Goal: Task Accomplishment & Management: Use online tool/utility

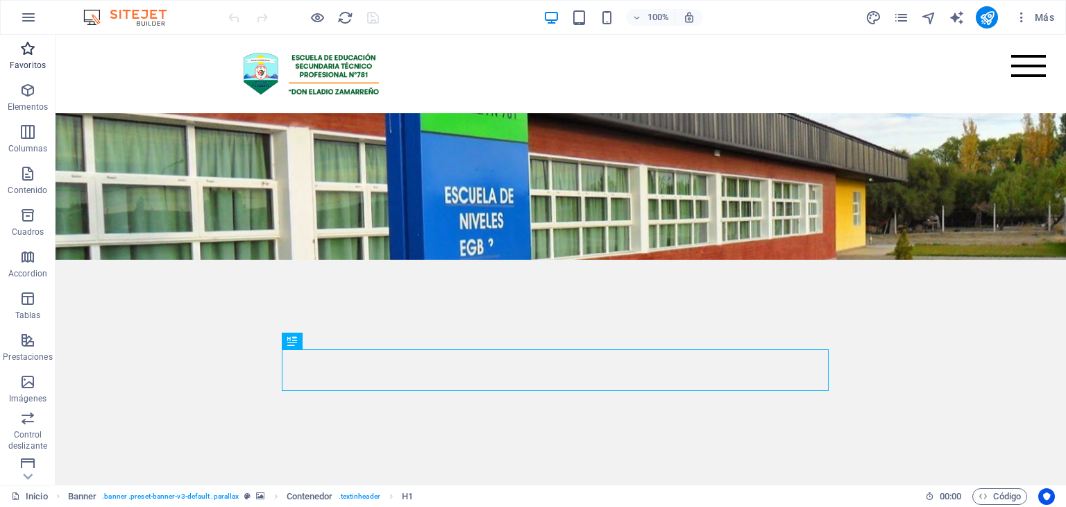
click at [22, 47] on icon "button" at bounding box center [27, 48] width 17 height 17
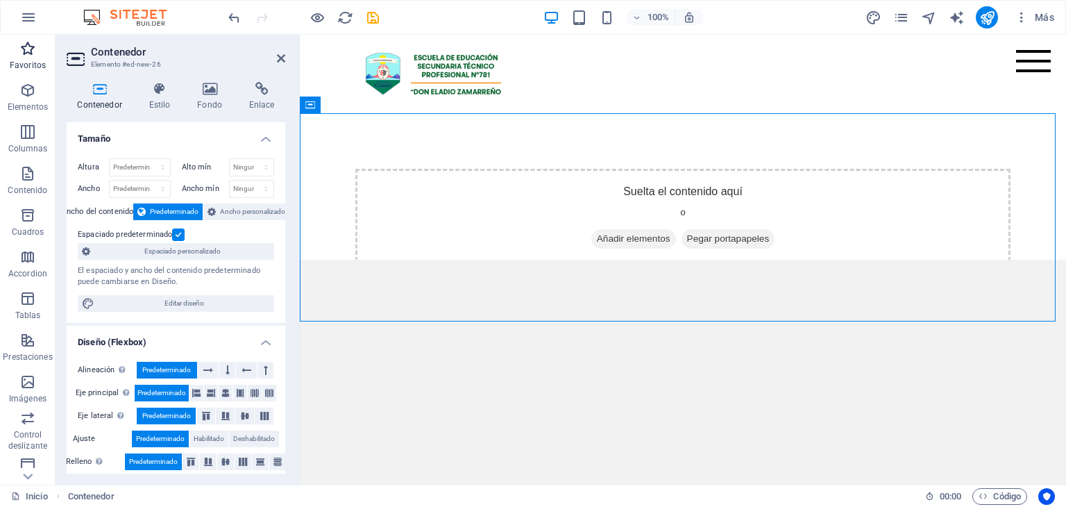
click at [22, 51] on icon "button" at bounding box center [27, 48] width 17 height 17
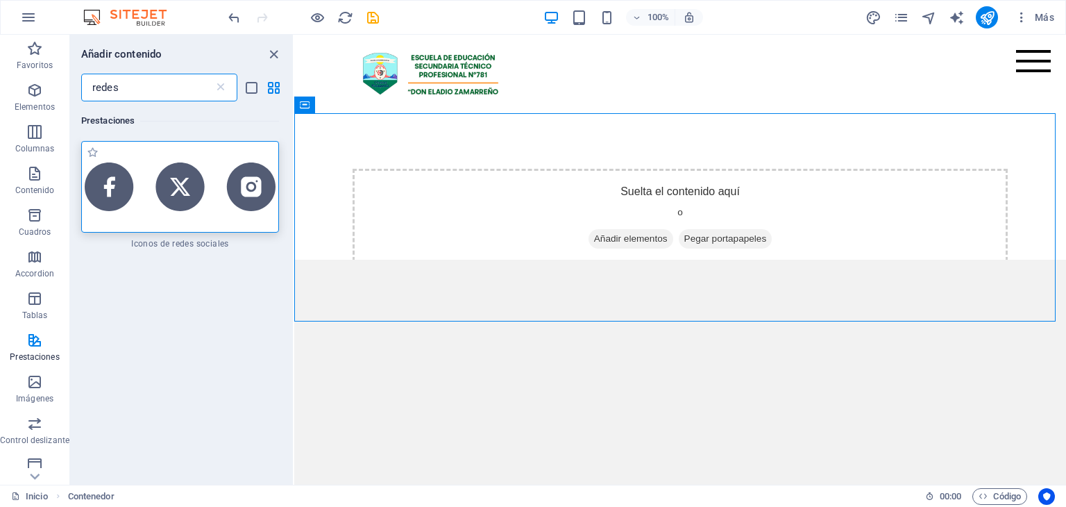
type input "redes"
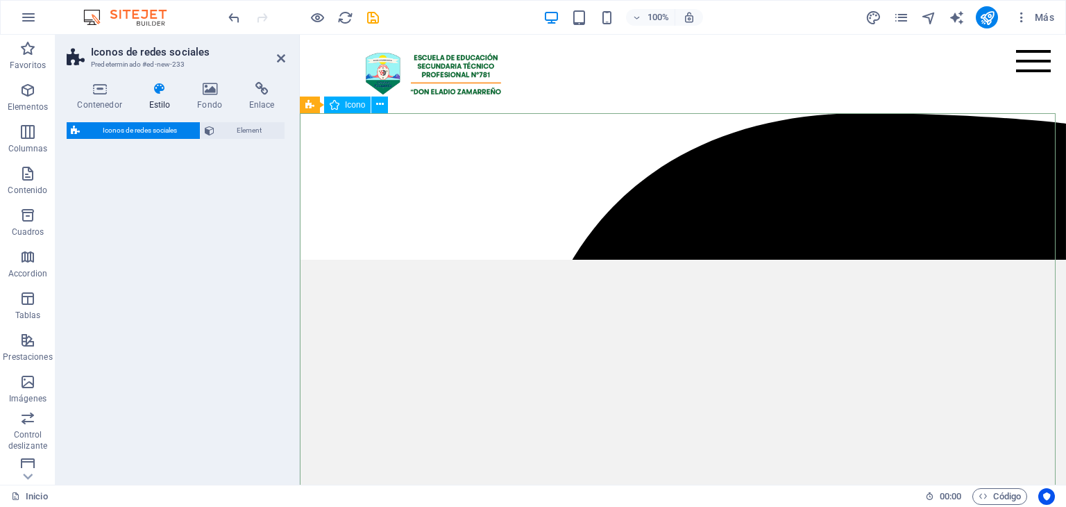
select select "rem"
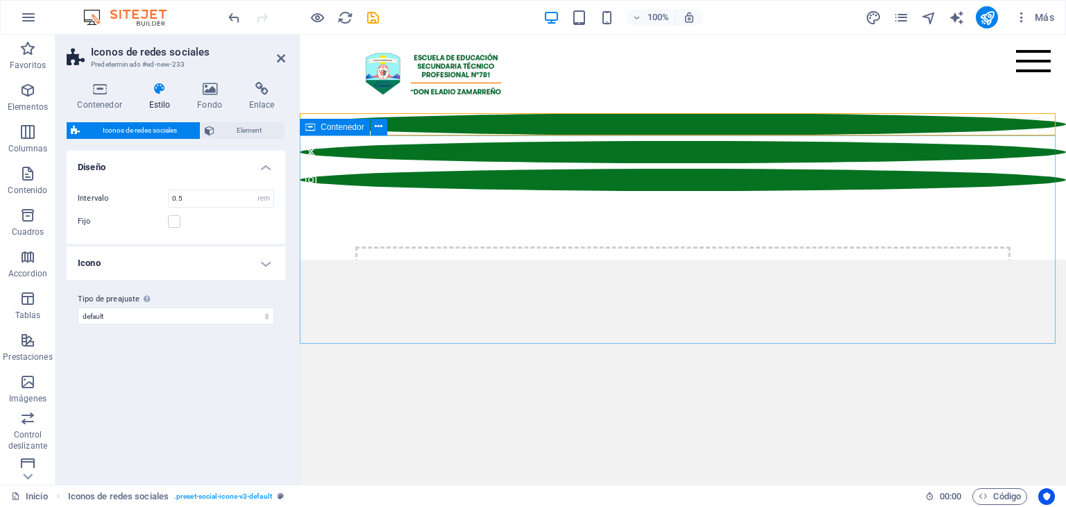
click at [737, 191] on div "Suelta el contenido aquí o Añadir elementos Pegar portapapeles" at bounding box center [683, 296] width 766 height 210
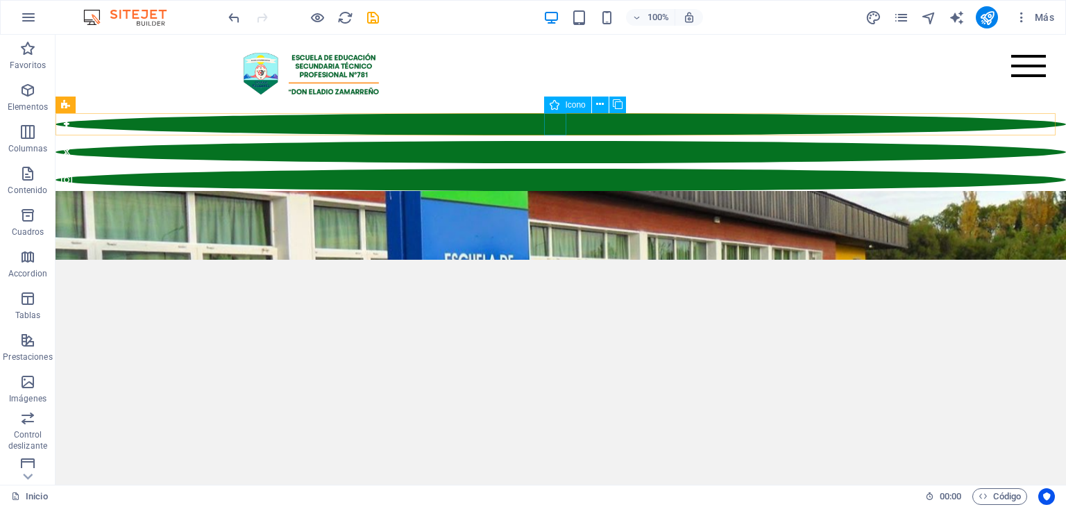
click at [559, 141] on figure at bounding box center [561, 152] width 1011 height 22
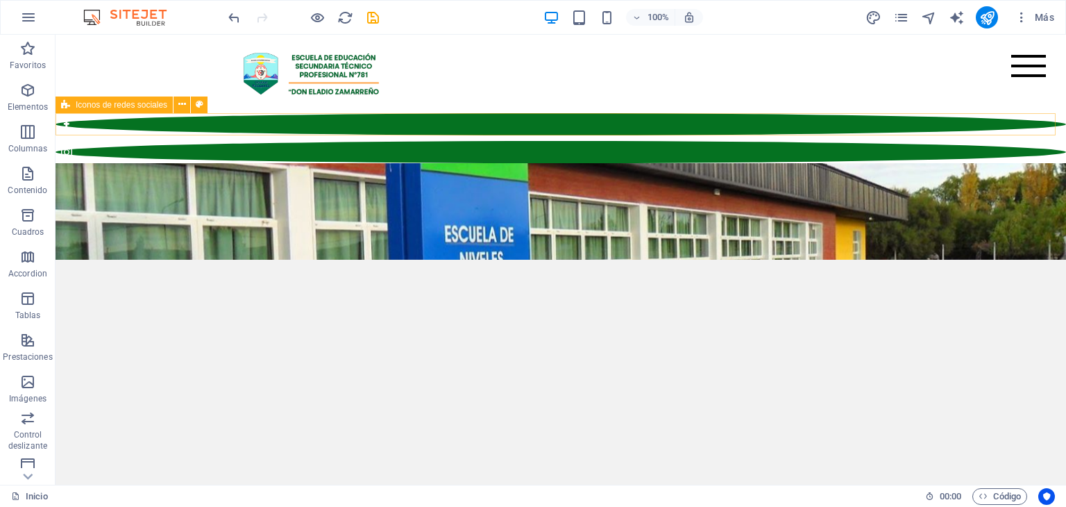
click at [525, 121] on div at bounding box center [561, 138] width 1011 height 50
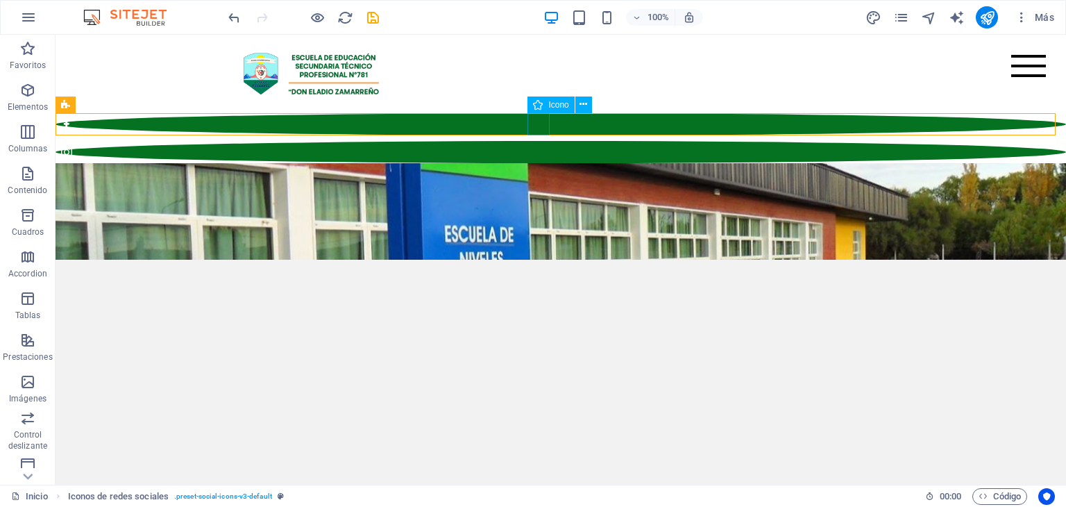
click at [546, 126] on figure at bounding box center [561, 124] width 1011 height 22
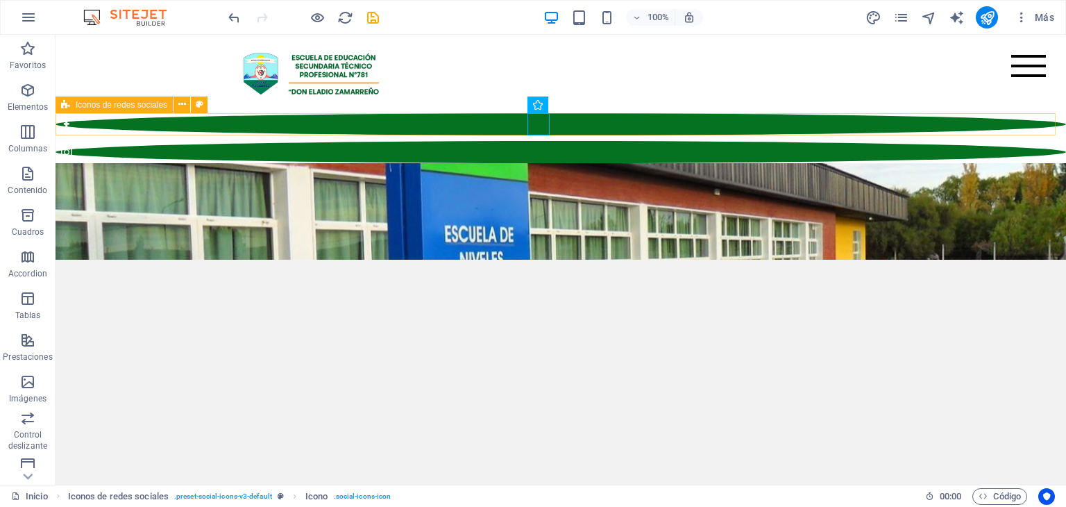
click at [602, 120] on div at bounding box center [561, 138] width 1011 height 50
select select "rem"
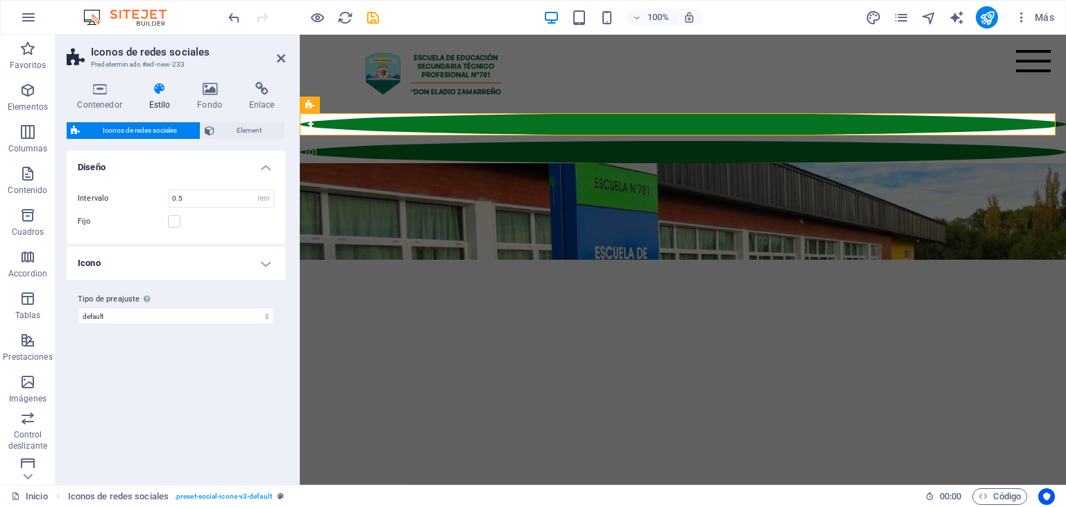
click at [230, 267] on h4 "Icono" at bounding box center [176, 262] width 219 height 33
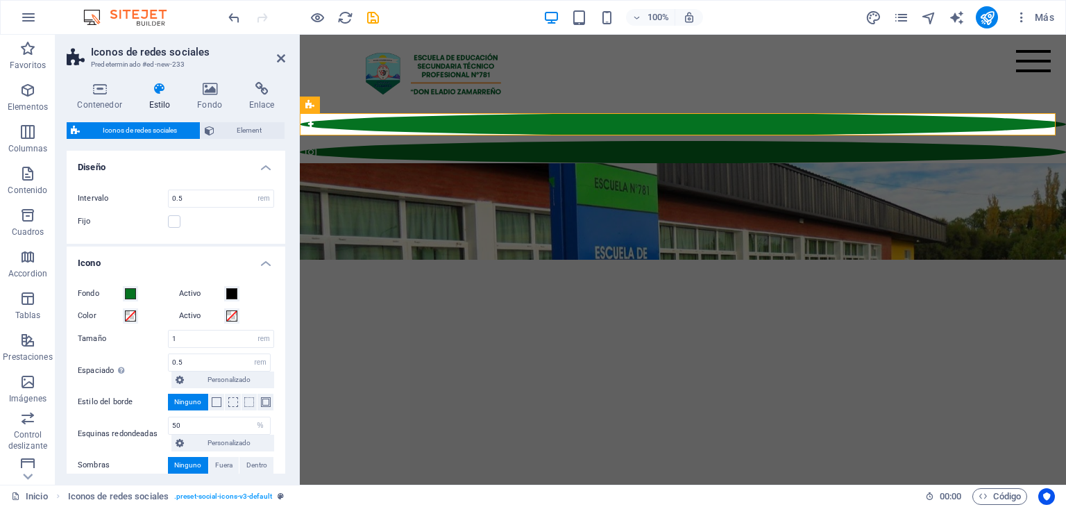
click at [230, 267] on h4 "Icono" at bounding box center [176, 258] width 219 height 25
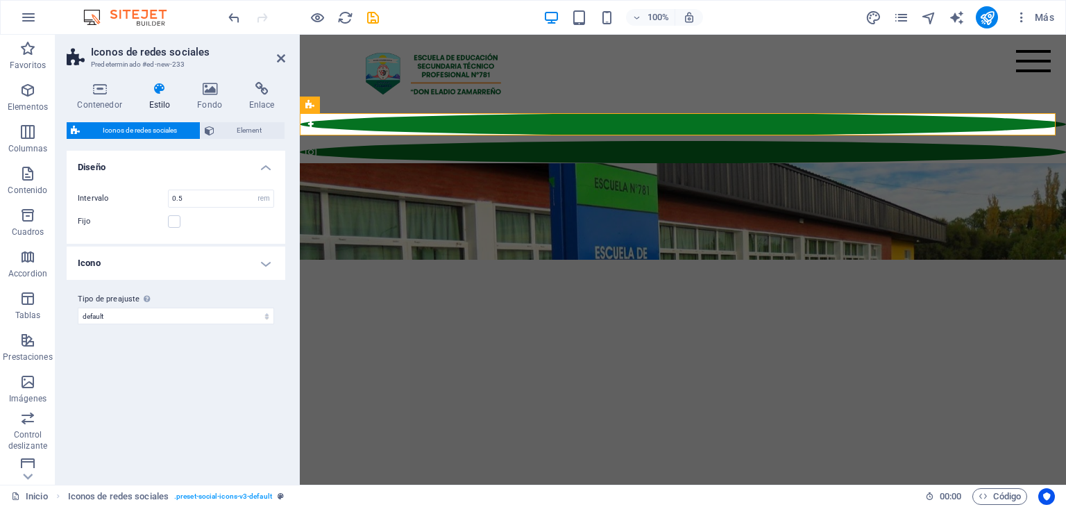
click at [230, 267] on h4 "Icono" at bounding box center [176, 262] width 219 height 33
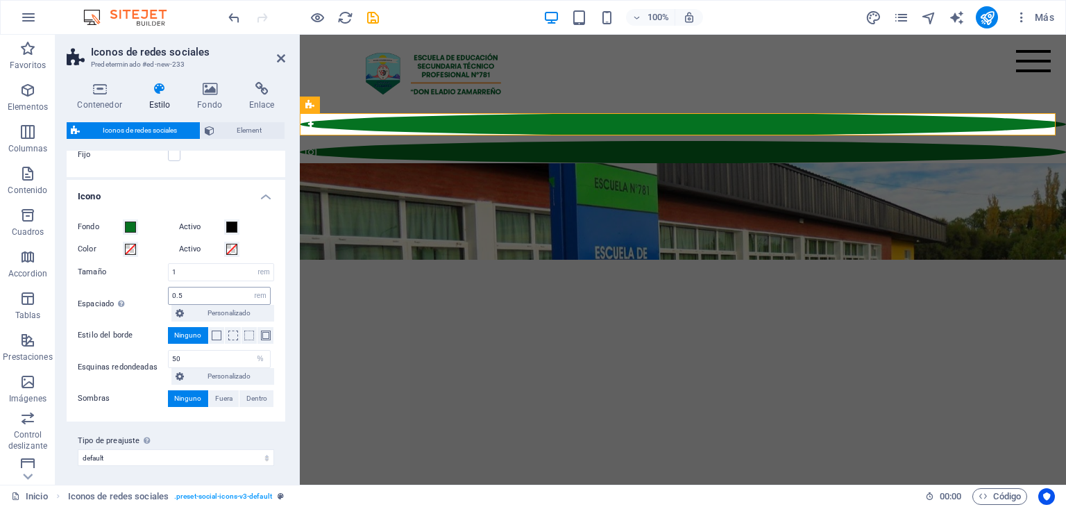
scroll to position [69, 0]
click at [115, 103] on h4 "Contenedor" at bounding box center [102, 96] width 71 height 29
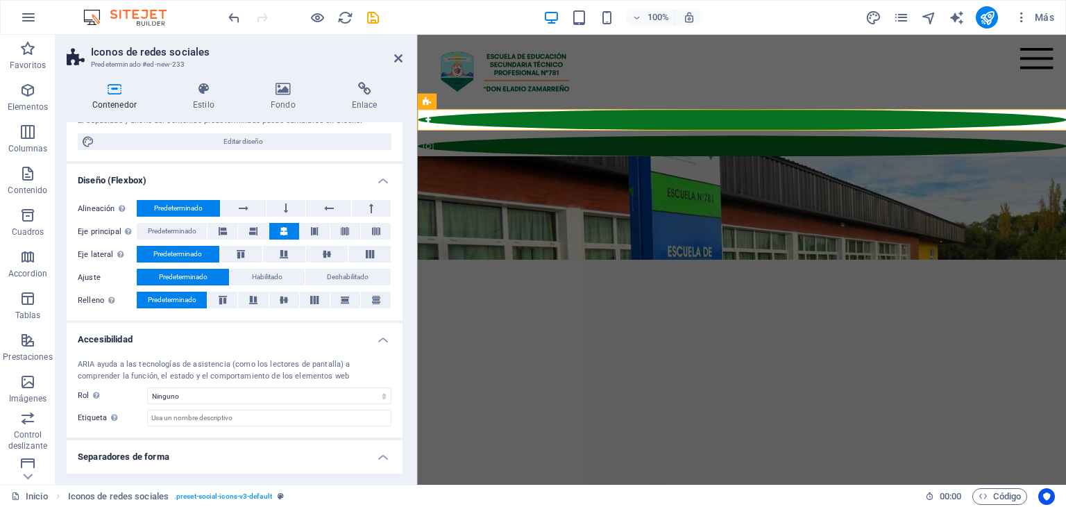
scroll to position [140, 0]
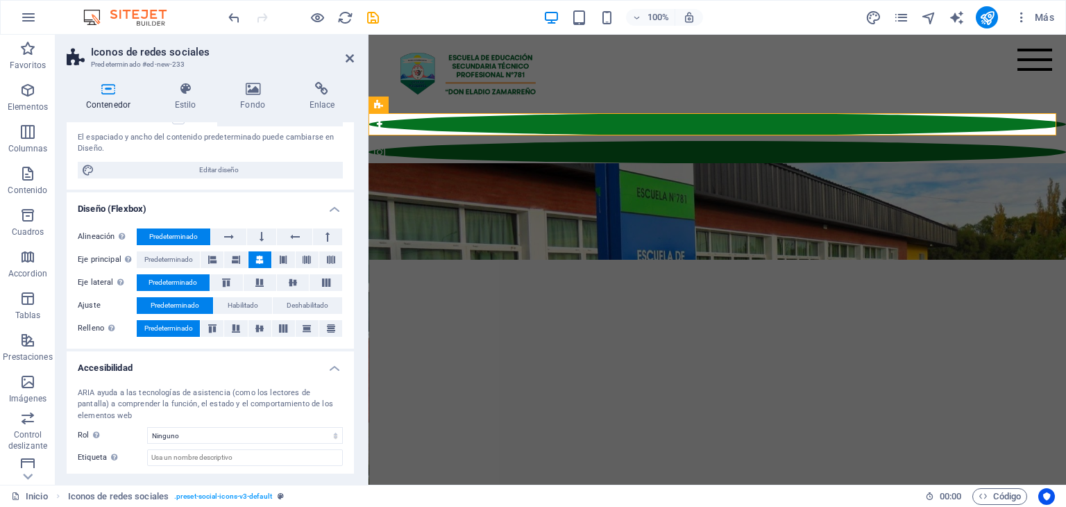
drag, startPoint x: 297, startPoint y: 120, endPoint x: 369, endPoint y: 119, distance: 72.2
click at [369, 119] on div "Iconos de redes sociales Predeterminado #ed-new-233 Contenedor Estilo Fondo Enl…" at bounding box center [561, 260] width 1011 height 450
click at [425, 103] on span "Iconos de redes sociales" at bounding box center [435, 105] width 92 height 8
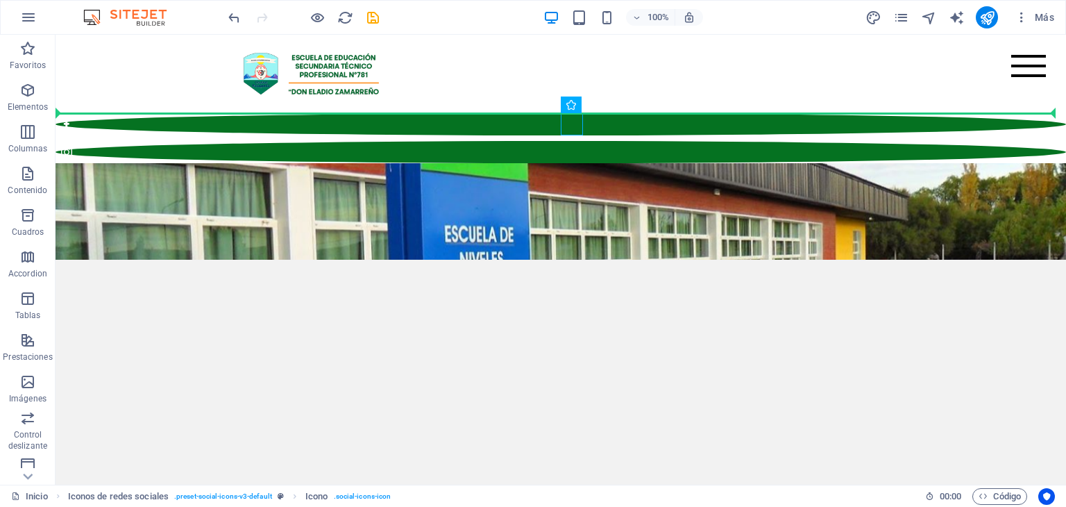
drag, startPoint x: 410, startPoint y: 124, endPoint x: 1027, endPoint y: 124, distance: 617.8
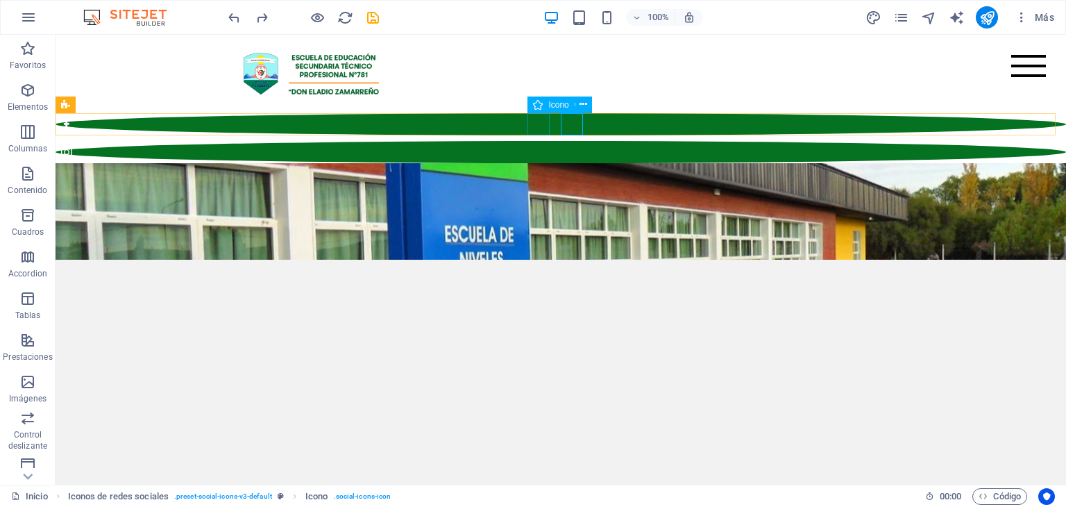
click at [541, 124] on figure at bounding box center [561, 124] width 1011 height 22
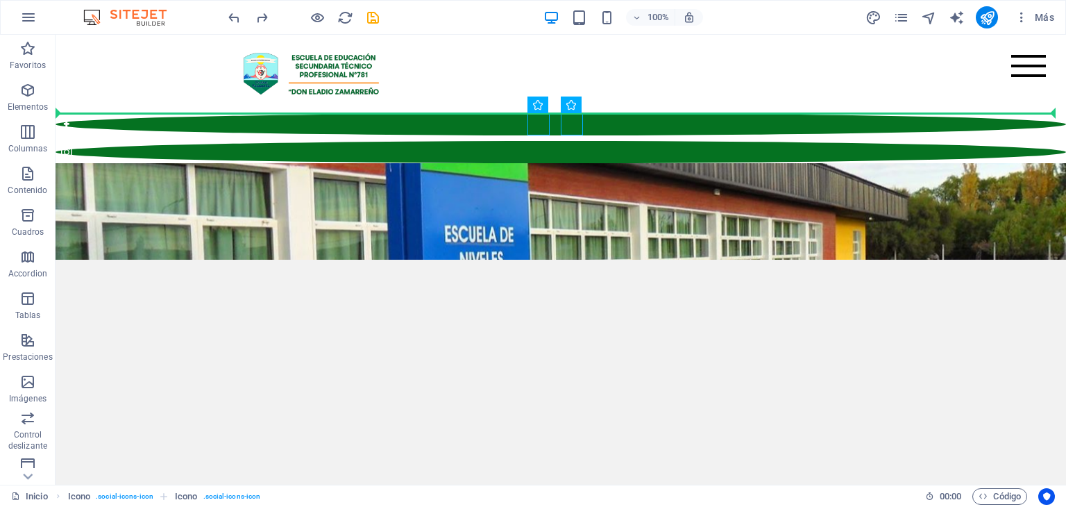
drag, startPoint x: 572, startPoint y: 123, endPoint x: 1017, endPoint y: 123, distance: 444.9
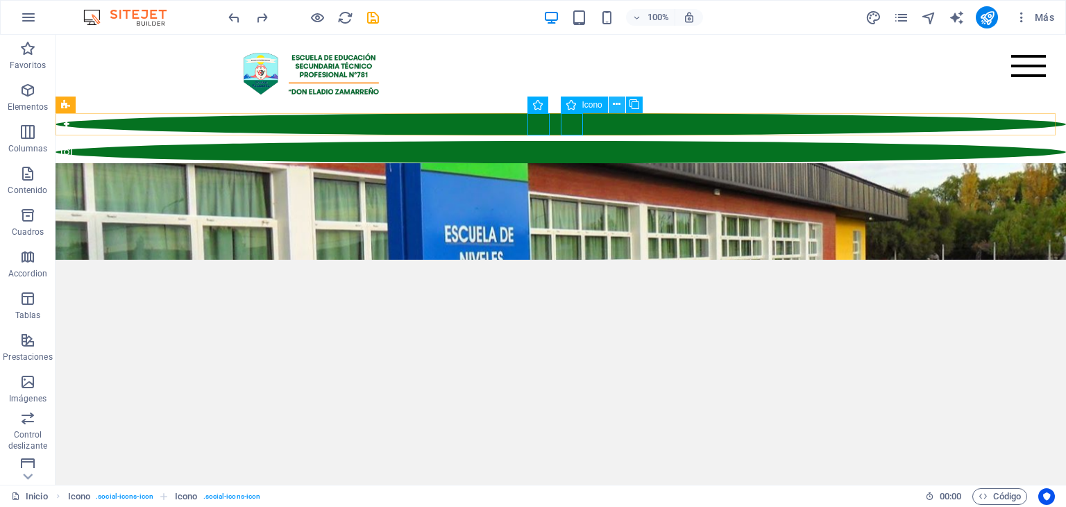
click at [614, 104] on icon at bounding box center [617, 104] width 8 height 15
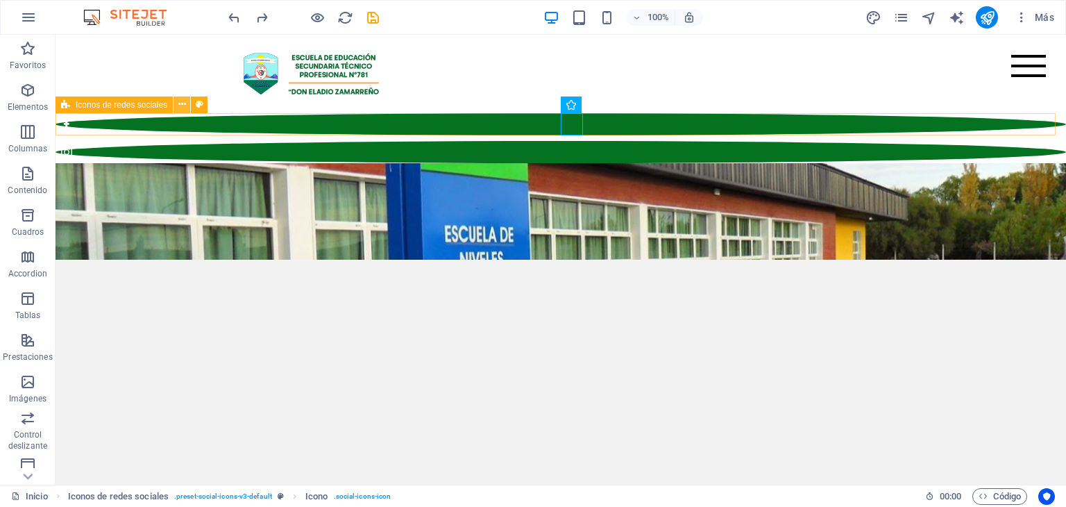
click at [180, 107] on icon at bounding box center [182, 104] width 8 height 15
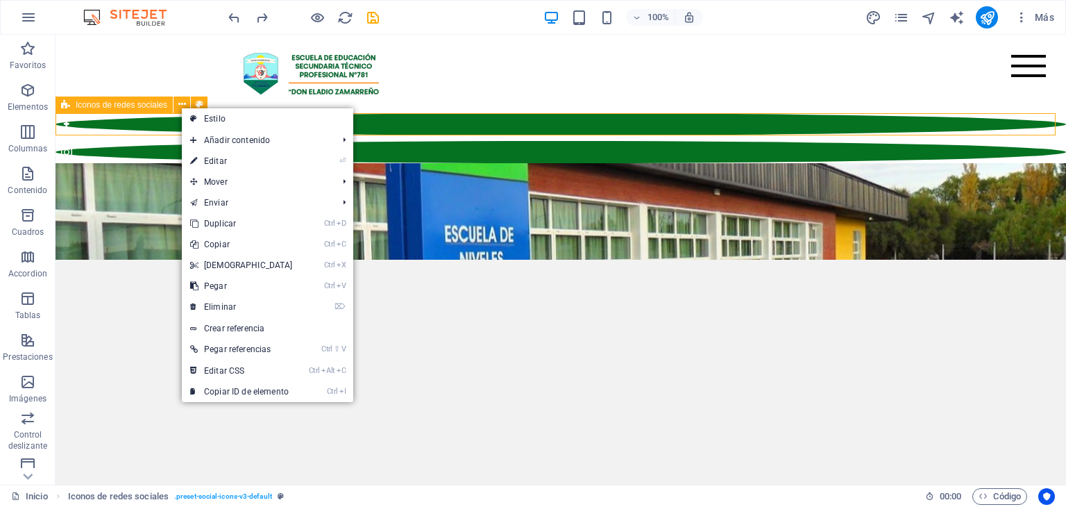
click at [141, 122] on div at bounding box center [561, 138] width 1011 height 50
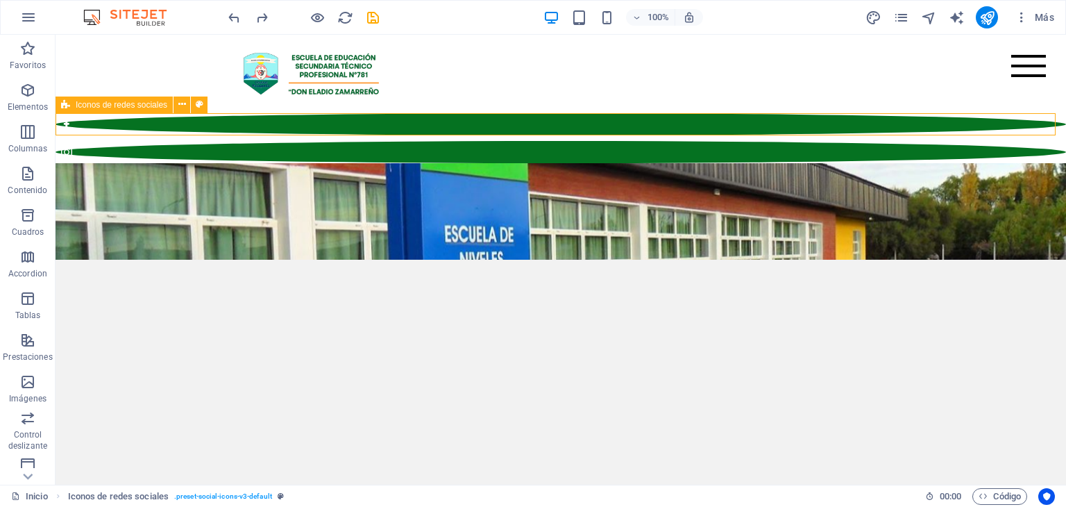
click at [141, 122] on div at bounding box center [561, 138] width 1011 height 50
click at [205, 126] on div at bounding box center [561, 138] width 1011 height 50
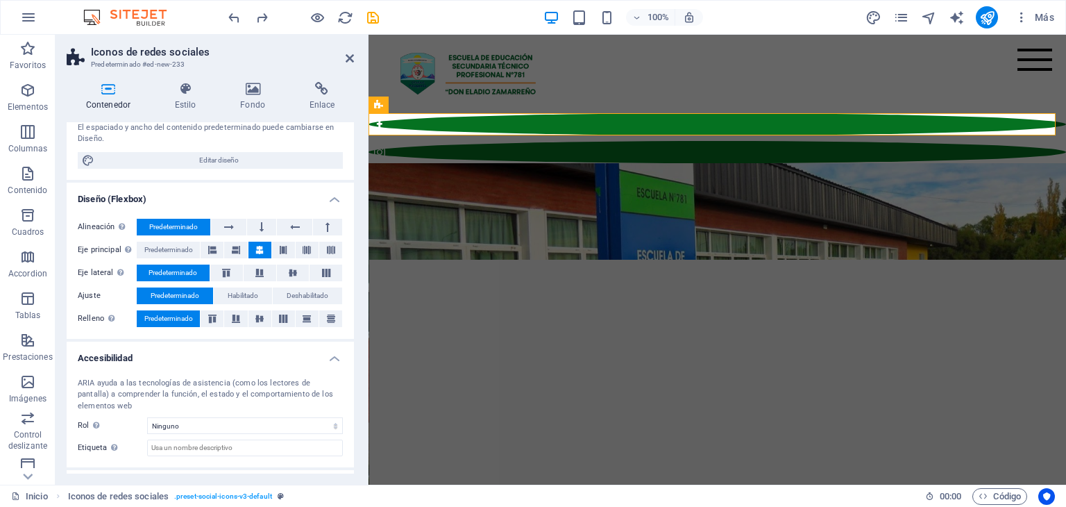
scroll to position [209, 0]
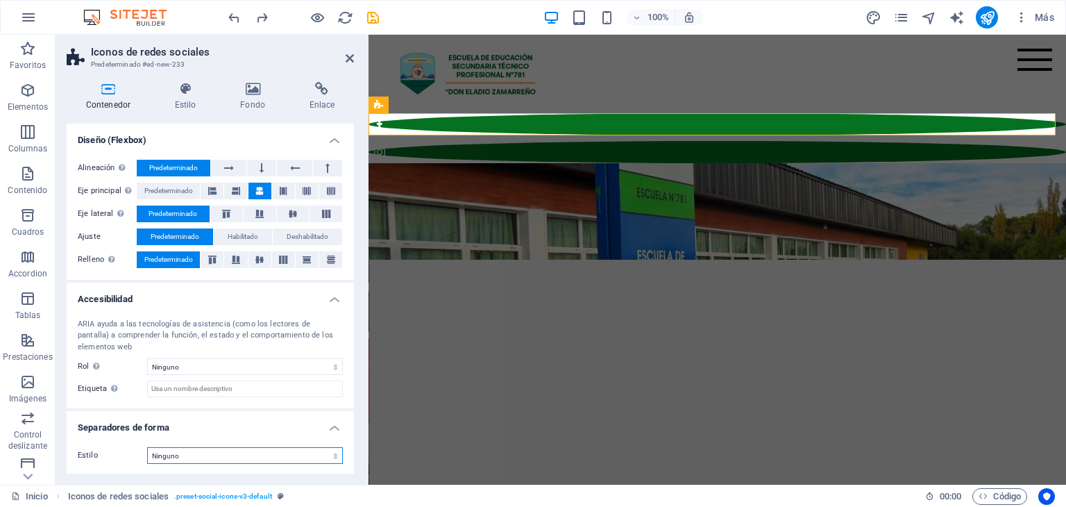
click at [320, 458] on select "Ninguno Triángulo Cuadrado Diagonal Polígono 1 Polígono 2 Zigzag Múltiples zigz…" at bounding box center [245, 455] width 196 height 17
click at [332, 137] on h4 "Diseño (Flexbox)" at bounding box center [210, 136] width 287 height 25
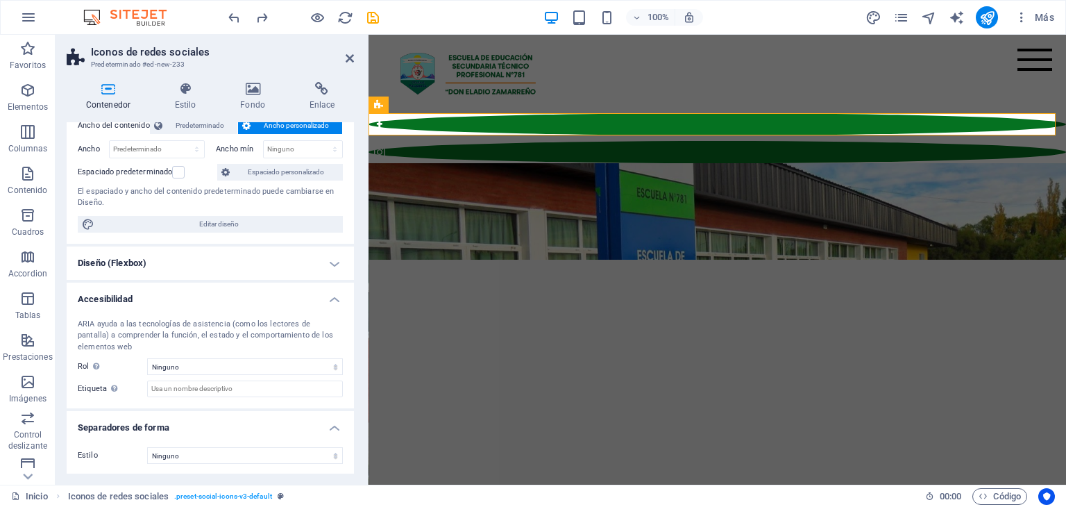
click at [331, 295] on h4 "Accesibilidad" at bounding box center [210, 295] width 287 height 25
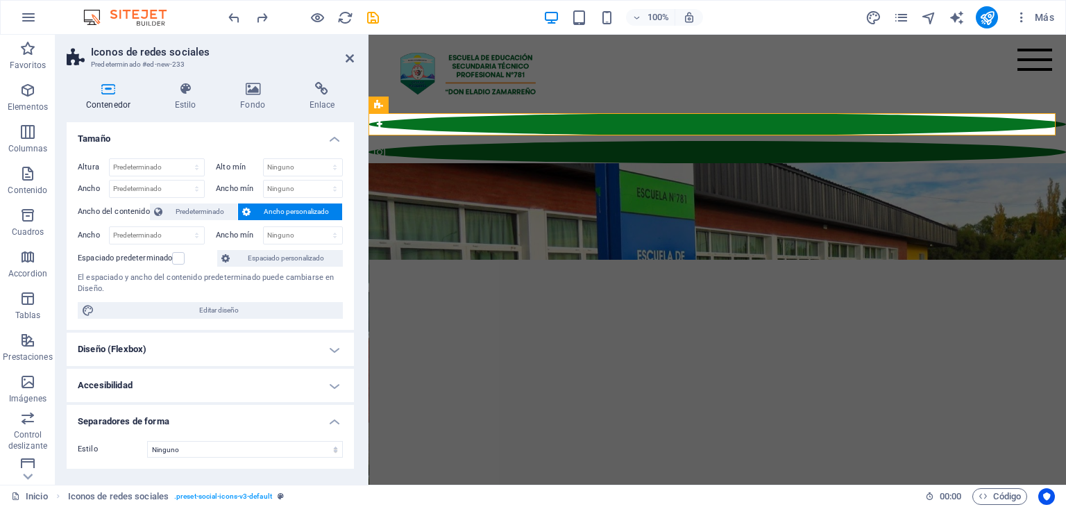
click at [337, 142] on h4 "Tamaño" at bounding box center [210, 134] width 287 height 25
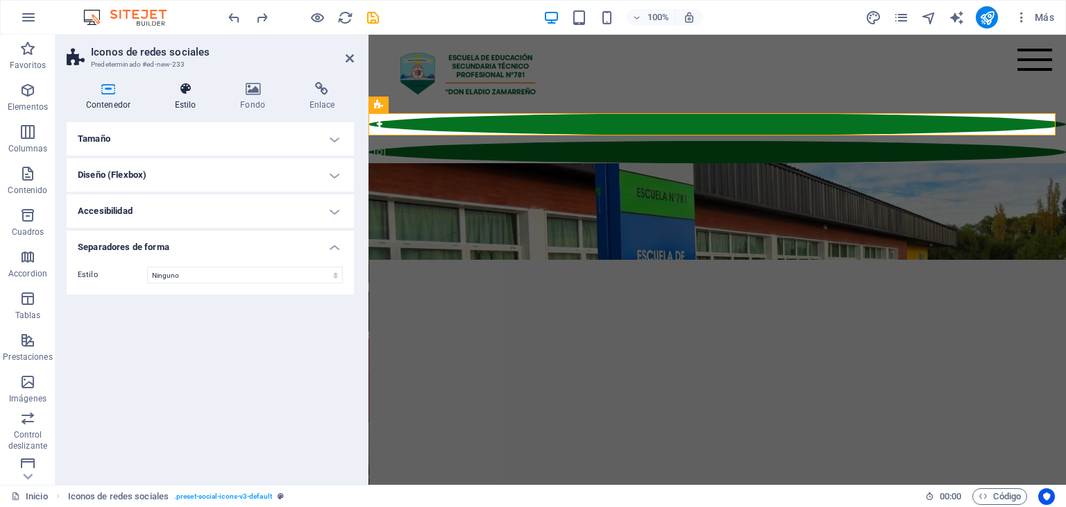
click at [162, 89] on icon at bounding box center [185, 89] width 60 height 14
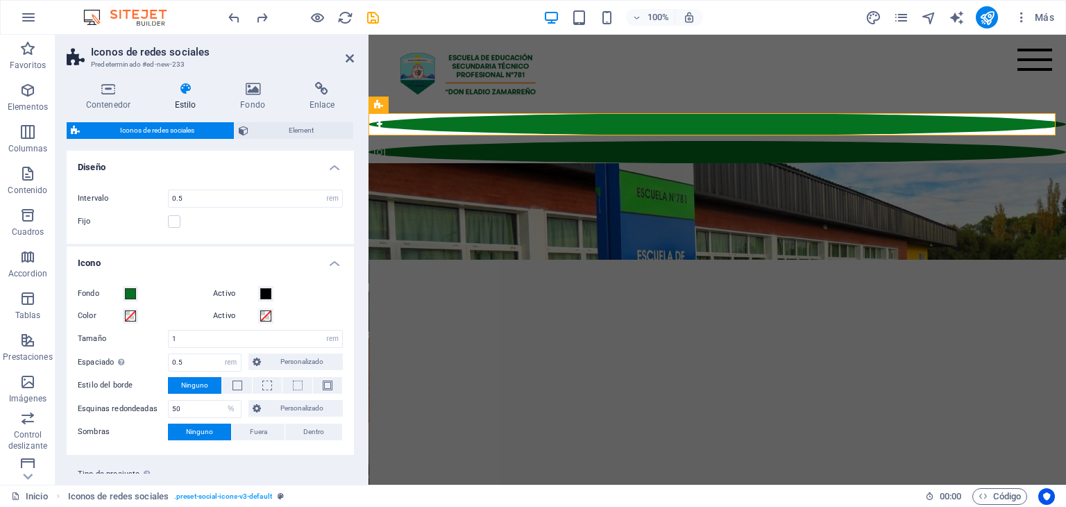
click at [333, 165] on h4 "Diseño" at bounding box center [210, 163] width 287 height 25
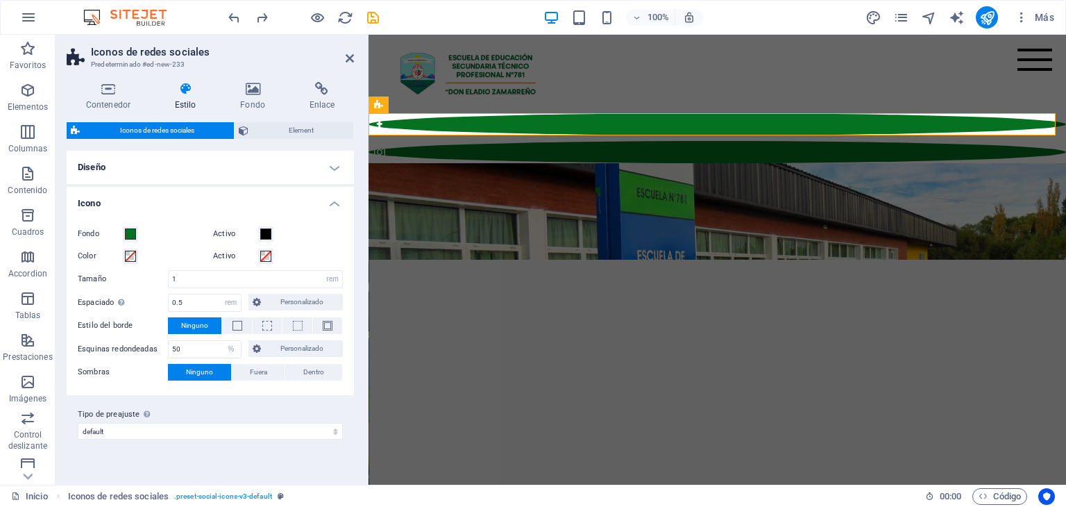
click at [332, 201] on h4 "Icono" at bounding box center [210, 199] width 287 height 25
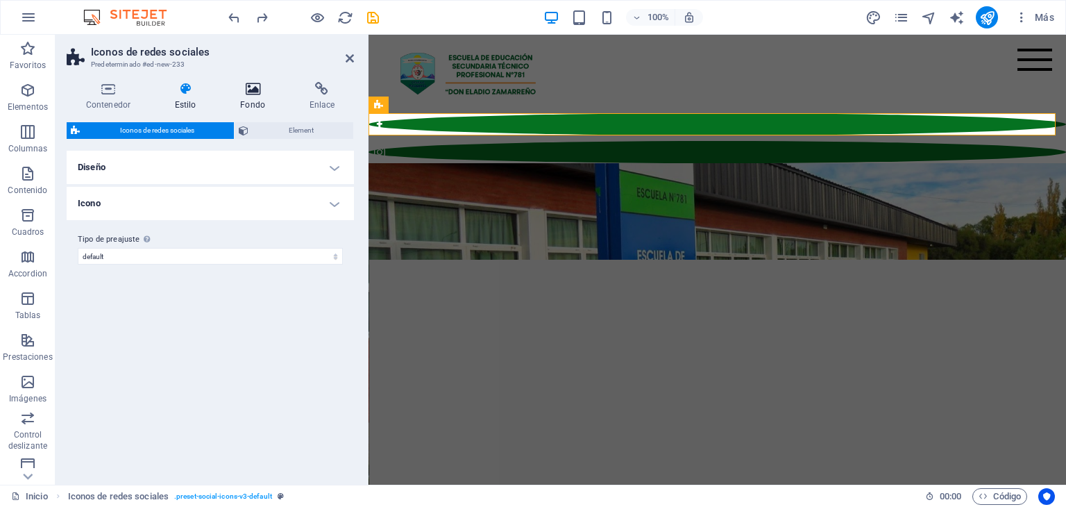
click at [247, 92] on icon at bounding box center [252, 89] width 63 height 14
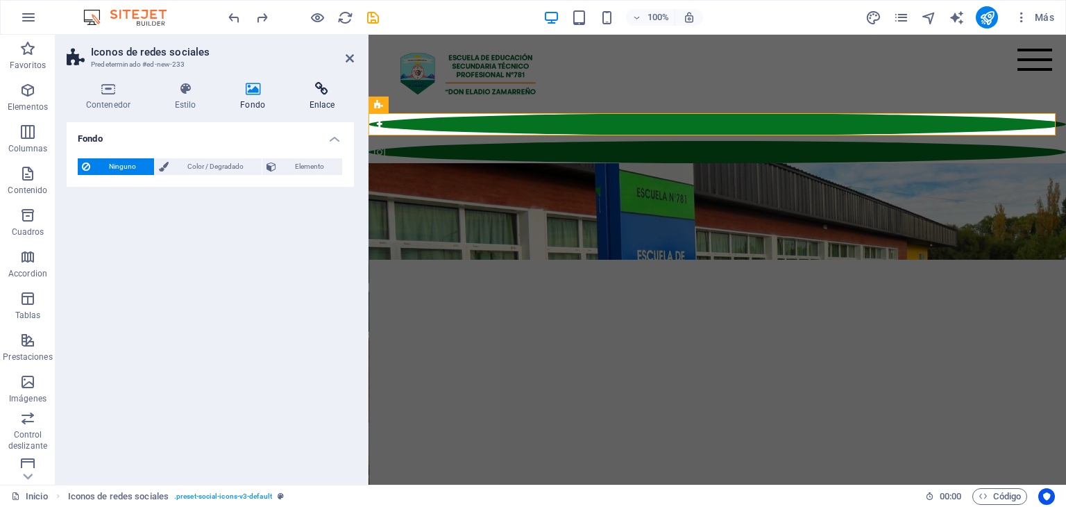
click at [312, 94] on icon at bounding box center [322, 89] width 64 height 14
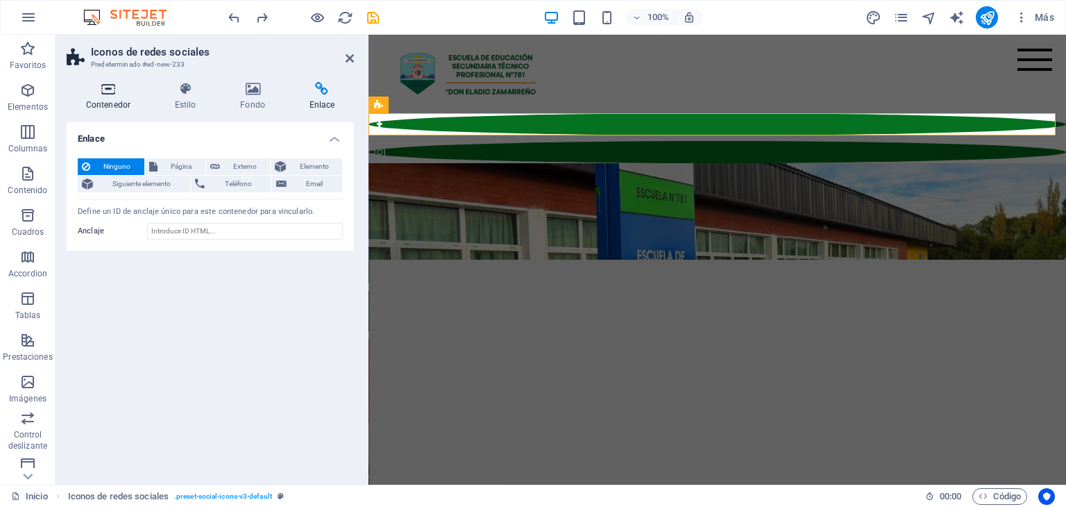
click at [107, 92] on icon at bounding box center [108, 89] width 83 height 14
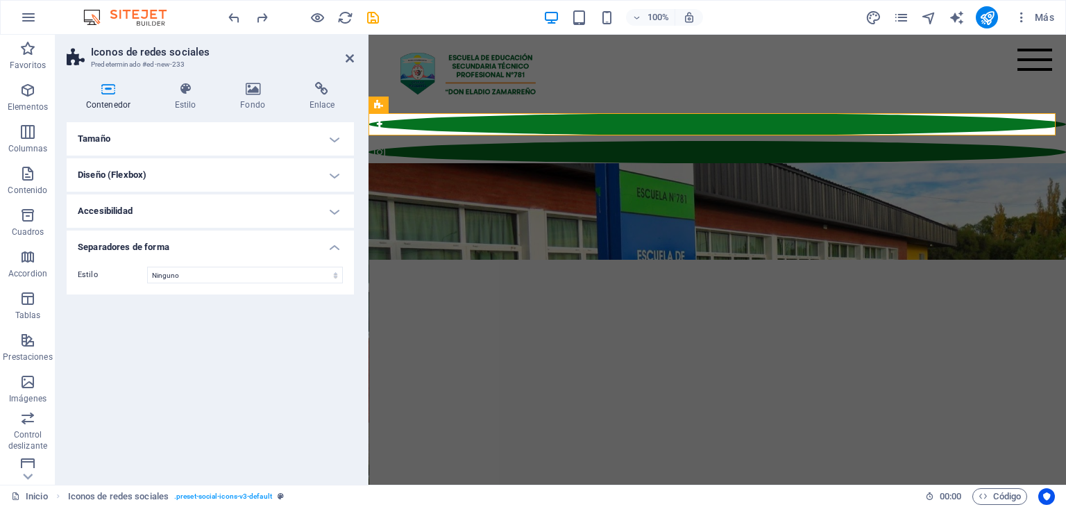
click at [332, 212] on h4 "Accesibilidad" at bounding box center [210, 210] width 287 height 33
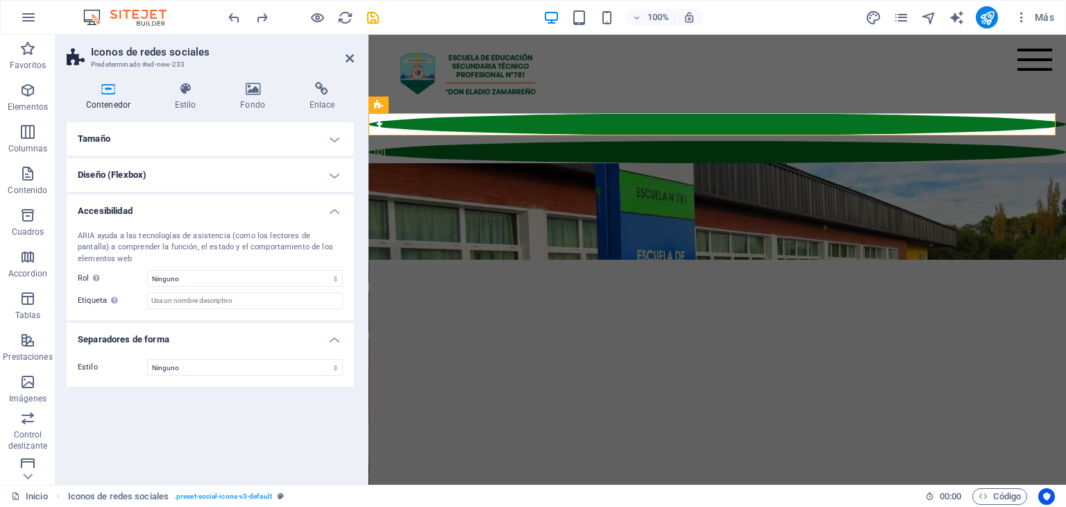
click at [332, 212] on h4 "Accesibilidad" at bounding box center [210, 206] width 287 height 25
